Goal: Check status: Check status

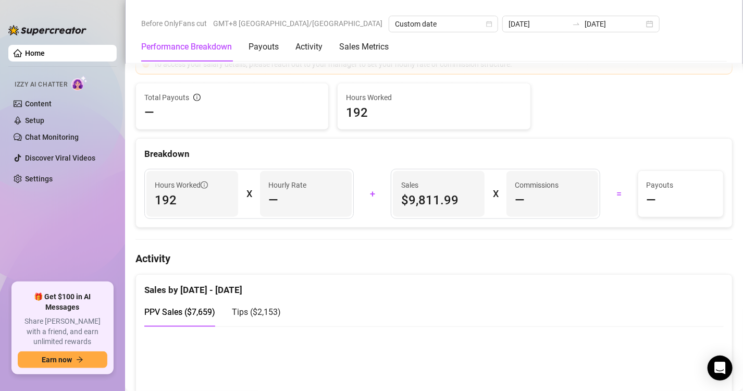
scroll to position [142, 0]
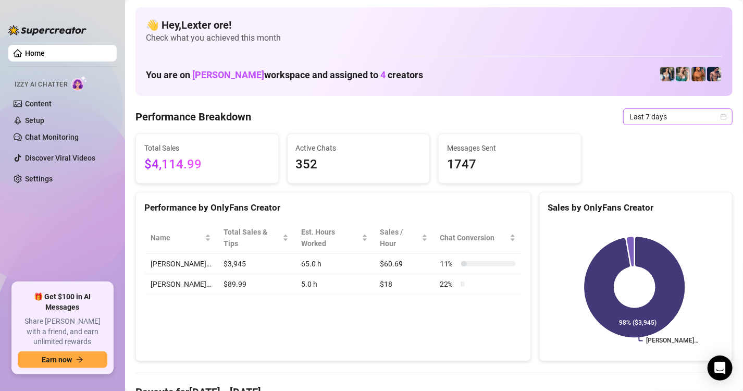
click at [703, 115] on span "Last 7 days" at bounding box center [677, 117] width 97 height 16
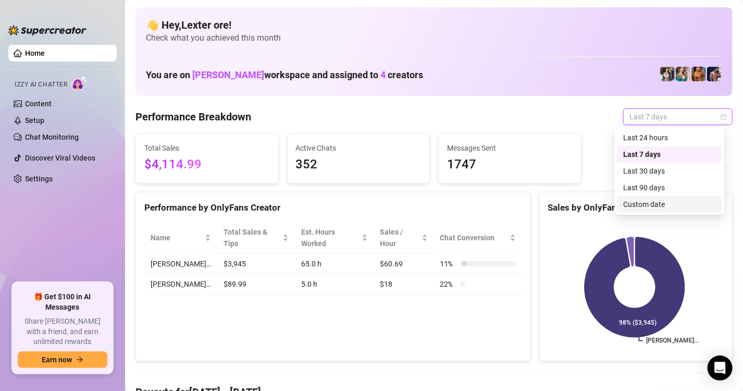
click at [652, 205] on div "Custom date" at bounding box center [669, 203] width 93 height 11
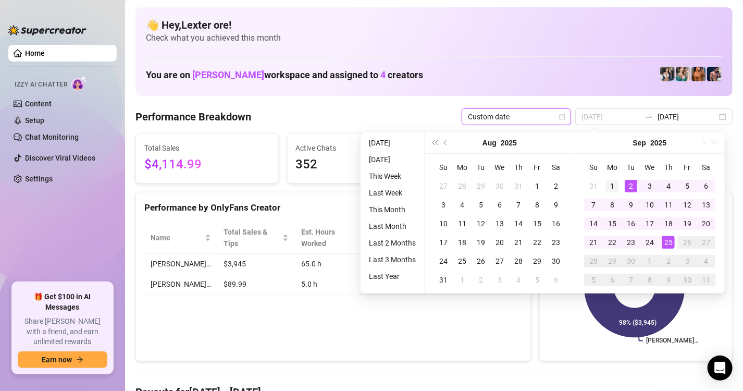
type input "[DATE]"
click at [615, 184] on div "1" at bounding box center [612, 186] width 13 height 13
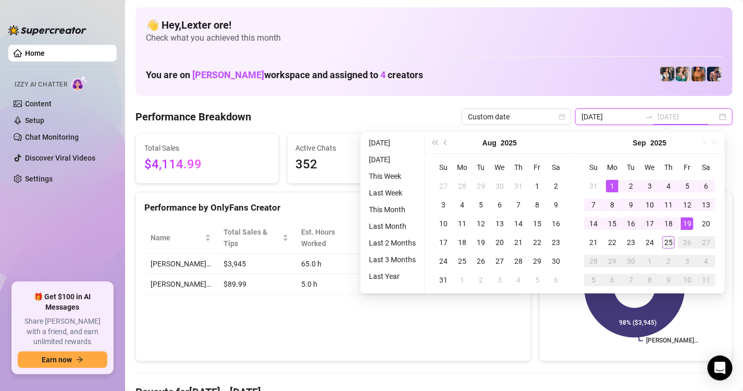
type input "[DATE]"
click at [669, 240] on div "25" at bounding box center [668, 242] width 13 height 13
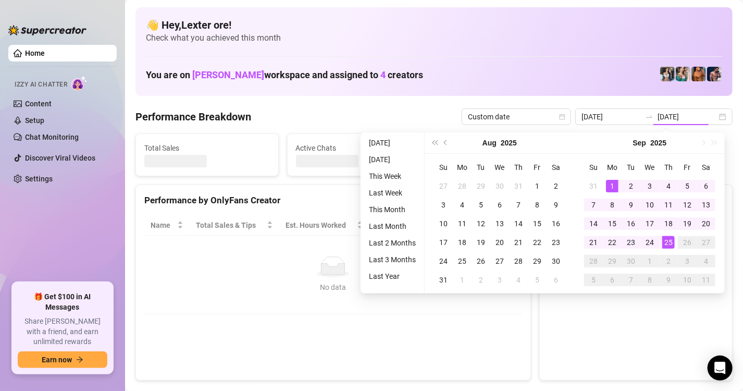
type input "[DATE]"
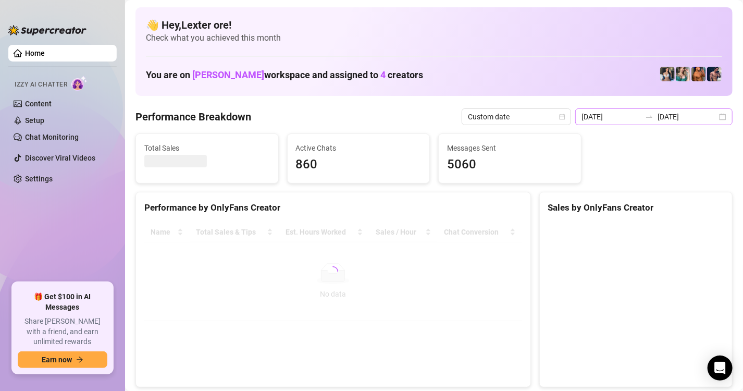
click at [716, 120] on div "2025-09-01 2025-09-25" at bounding box center [653, 116] width 157 height 17
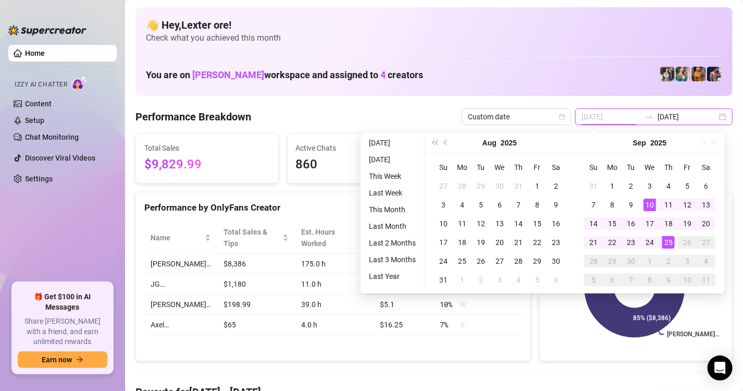
type input "[DATE]"
click at [668, 238] on div "25" at bounding box center [668, 242] width 13 height 13
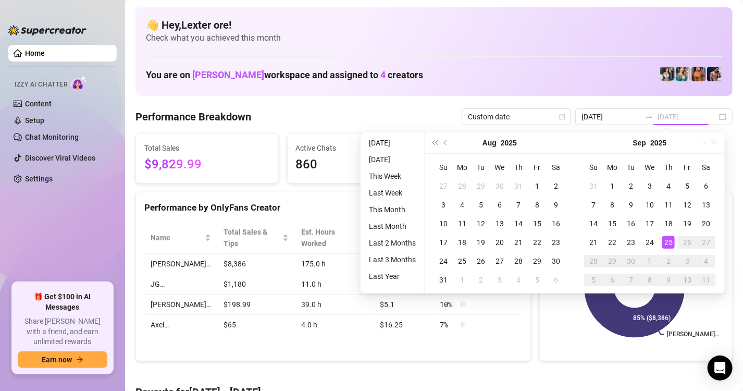
click at [670, 241] on div "25" at bounding box center [668, 242] width 13 height 13
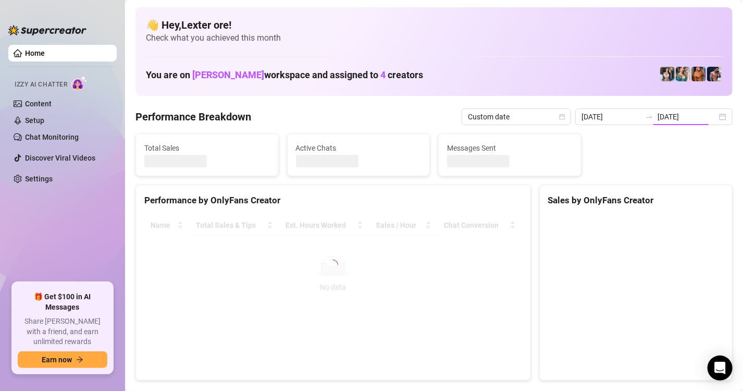
type input "[DATE]"
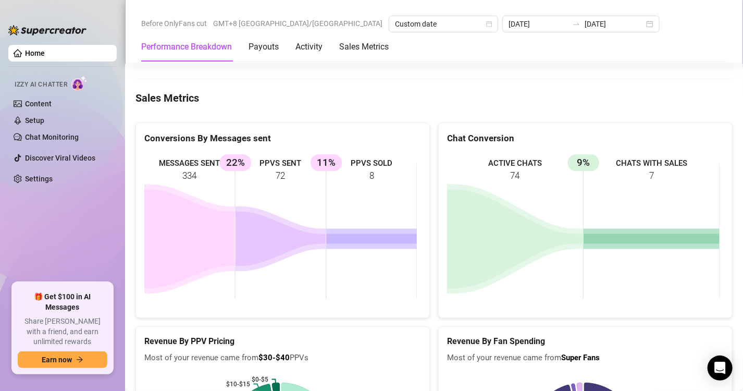
scroll to position [1355, 0]
